Goal: Consume media (video, audio): Consume media (video, audio)

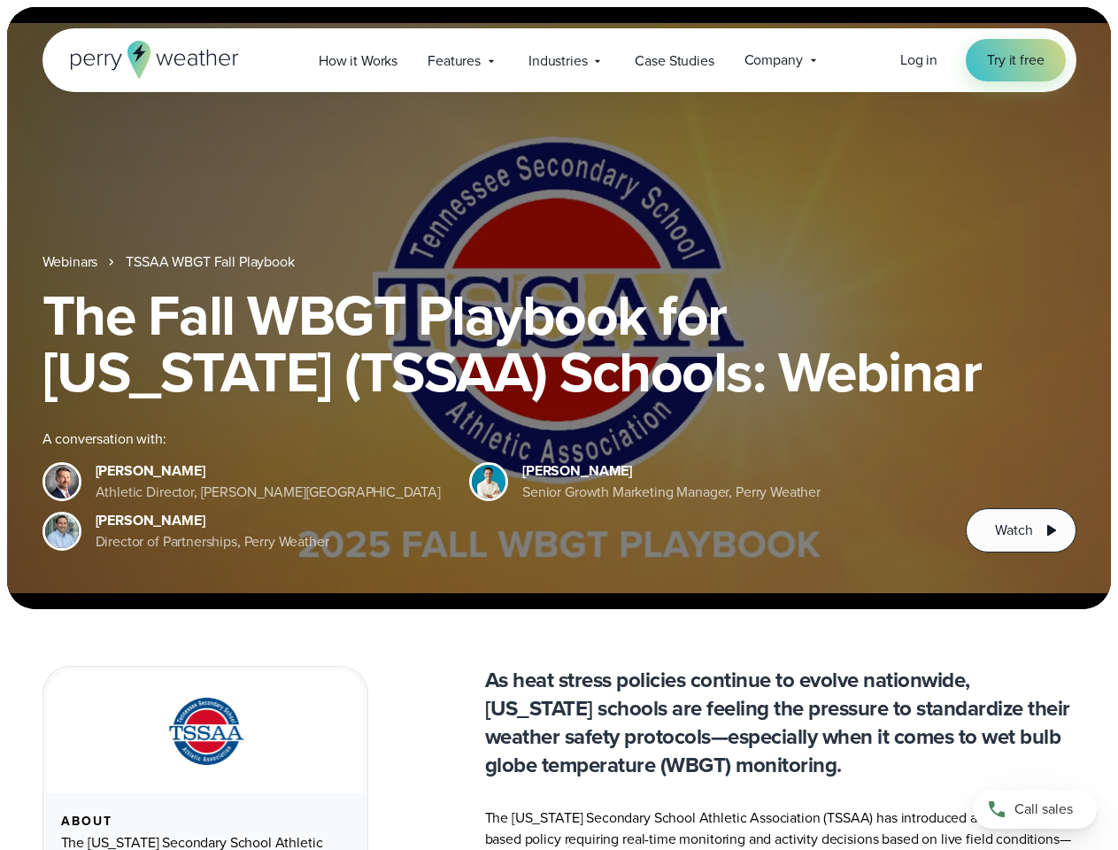
click at [559, 425] on div "The Fall WBGT Playbook for [US_STATE] (TSSAA) Schools: Webinar A conversation w…" at bounding box center [559, 420] width 1034 height 266
click at [559, 60] on span "Industries" at bounding box center [557, 60] width 58 height 21
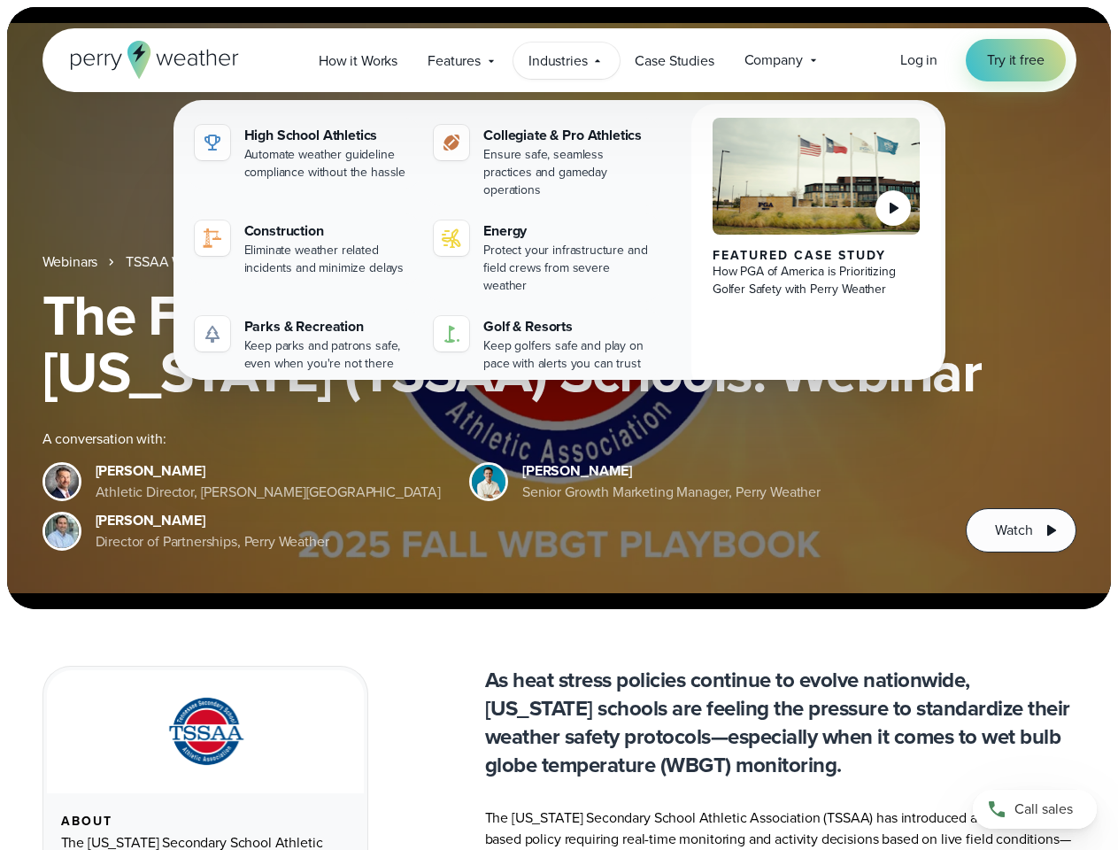
click at [559, 308] on h1 "The Fall WBGT Playbook for [US_STATE] (TSSAA) Schools: Webinar" at bounding box center [559, 343] width 1034 height 113
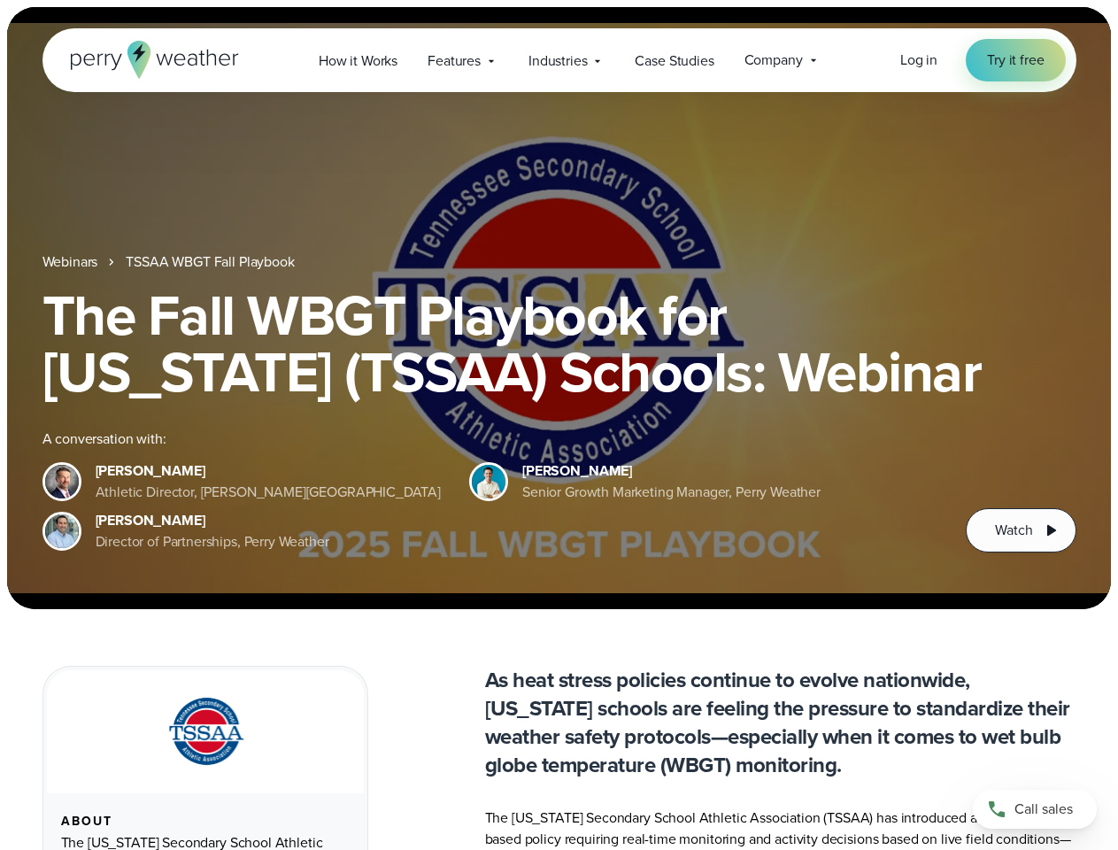
click at [212, 262] on link "TSSAA WBGT Fall Playbook" at bounding box center [210, 261] width 168 height 21
click at [1021, 530] on span "Watch" at bounding box center [1013, 530] width 37 height 21
